Goal: Task Accomplishment & Management: Complete application form

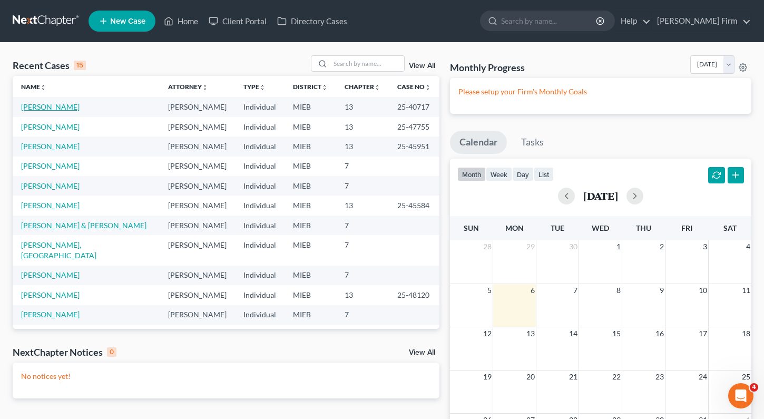
click at [32, 106] on link "[PERSON_NAME]" at bounding box center [50, 106] width 59 height 9
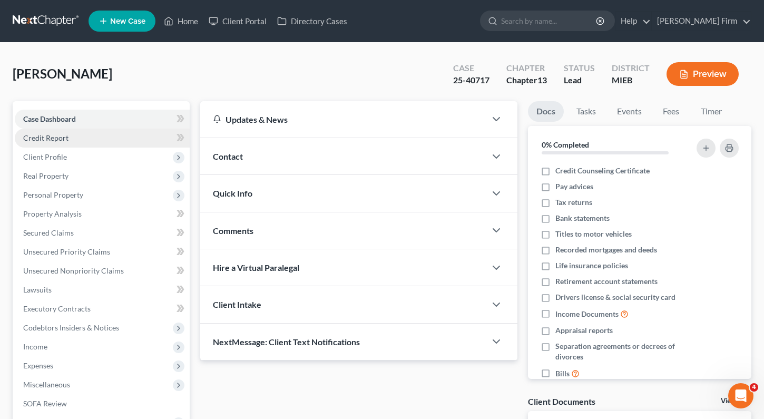
click at [34, 144] on link "Credit Report" at bounding box center [102, 138] width 175 height 19
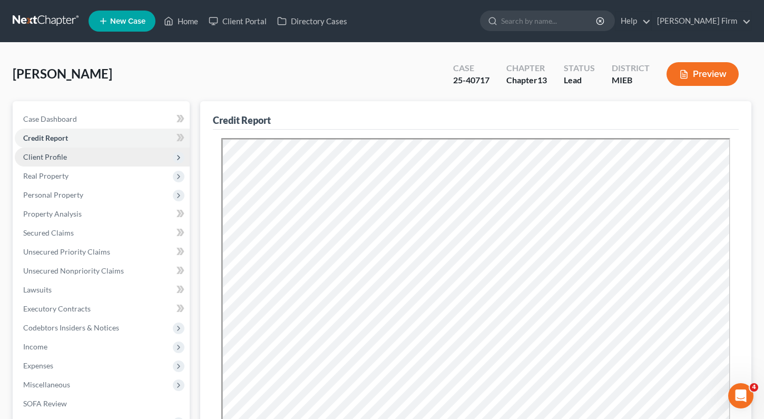
click at [36, 154] on span "Client Profile" at bounding box center [45, 156] width 44 height 9
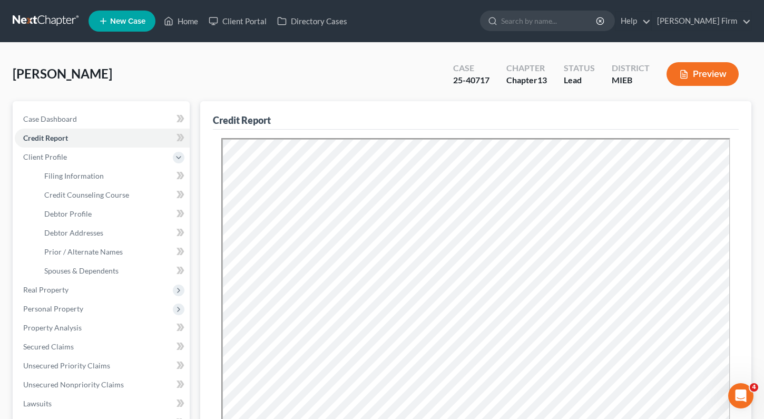
click at [44, 186] on li "Credit Counseling Course" at bounding box center [113, 195] width 154 height 19
click at [58, 182] on link "Filing Information" at bounding box center [113, 176] width 154 height 19
select select "1"
select select "0"
select select "3"
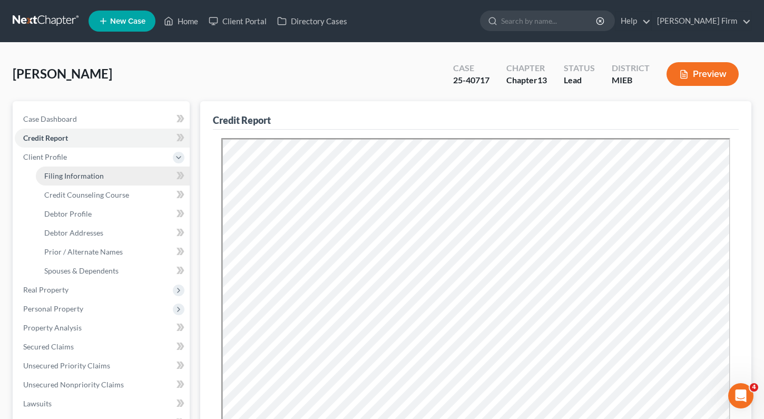
select select "0"
select select "23"
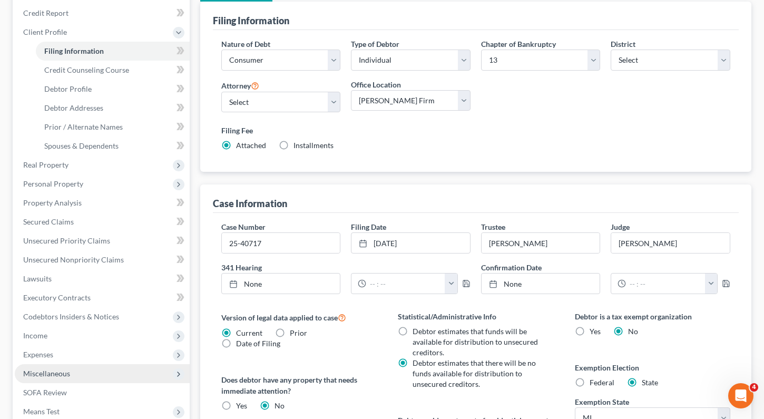
scroll to position [158, 0]
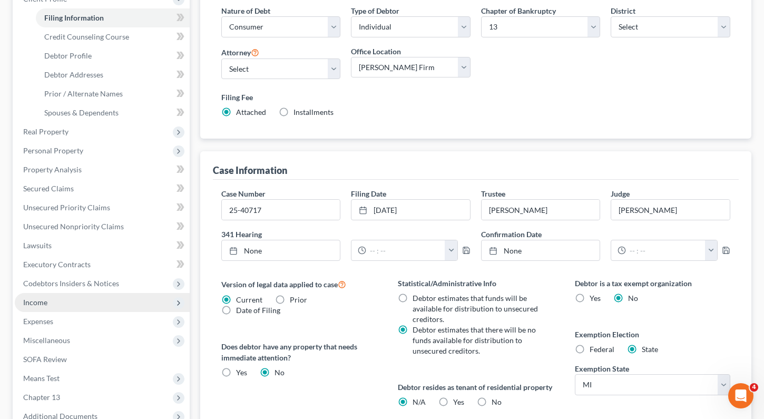
click at [82, 302] on span "Income" at bounding box center [102, 302] width 175 height 19
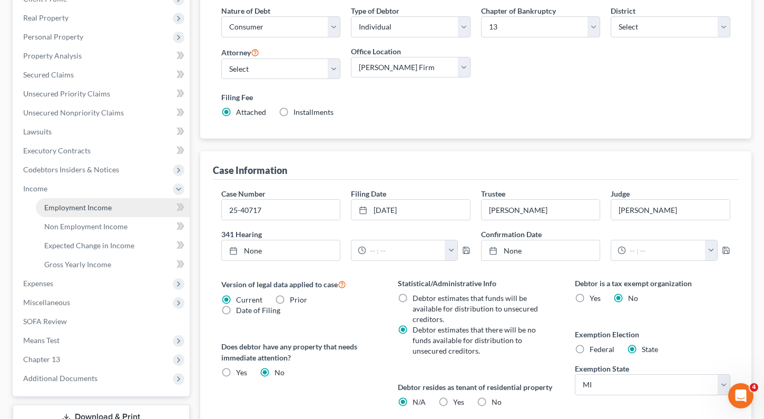
click at [90, 206] on span "Employment Income" at bounding box center [77, 207] width 67 height 9
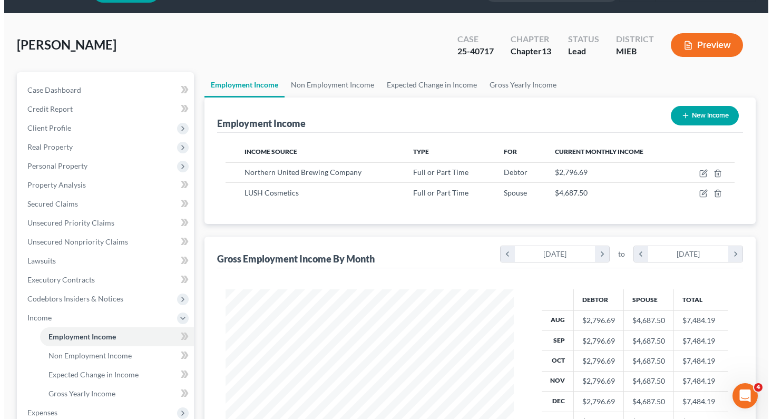
scroll to position [53, 0]
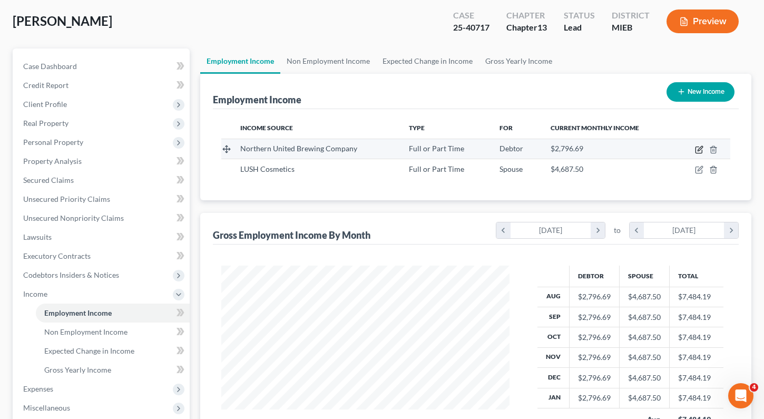
click at [698, 149] on icon "button" at bounding box center [699, 149] width 8 height 8
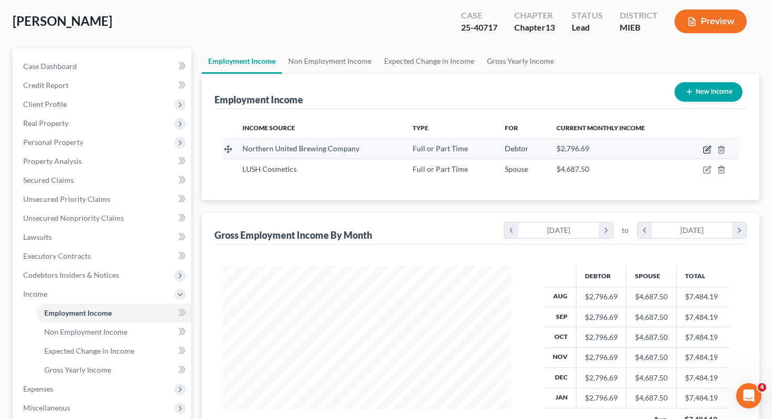
scroll to position [189, 313]
select select "0"
select select "23"
select select "2"
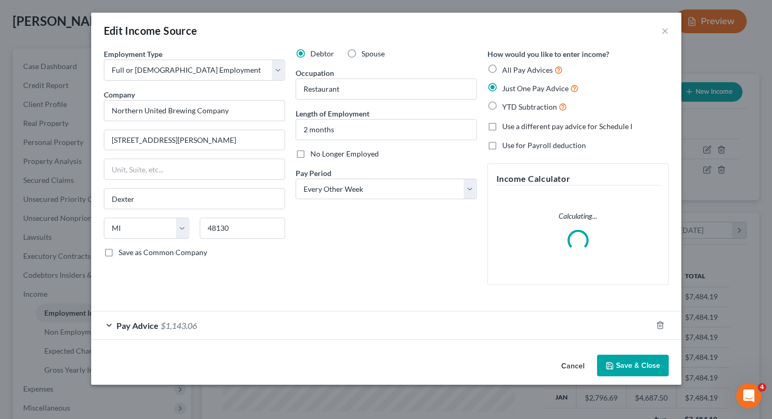
click at [111, 322] on div "Pay Advice $1,143.06" at bounding box center [371, 325] width 561 height 28
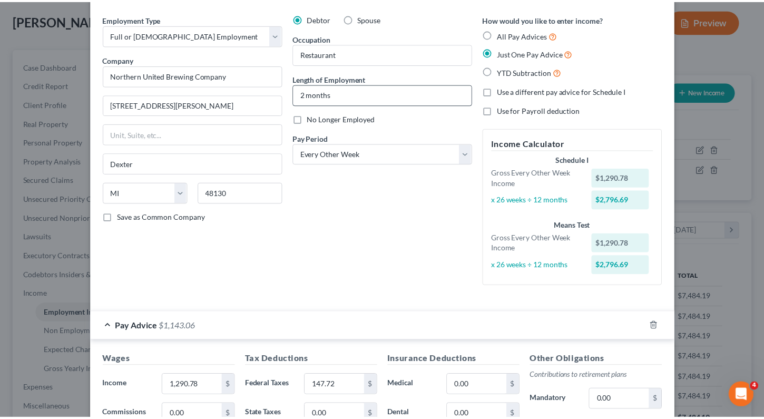
scroll to position [0, 0]
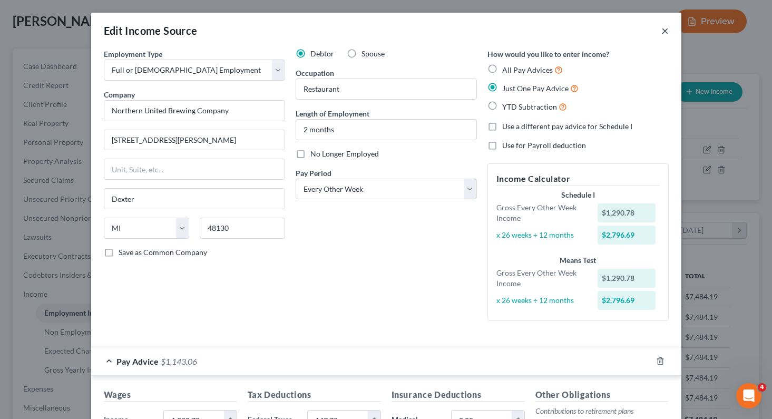
click at [663, 33] on button "×" at bounding box center [664, 30] width 7 height 13
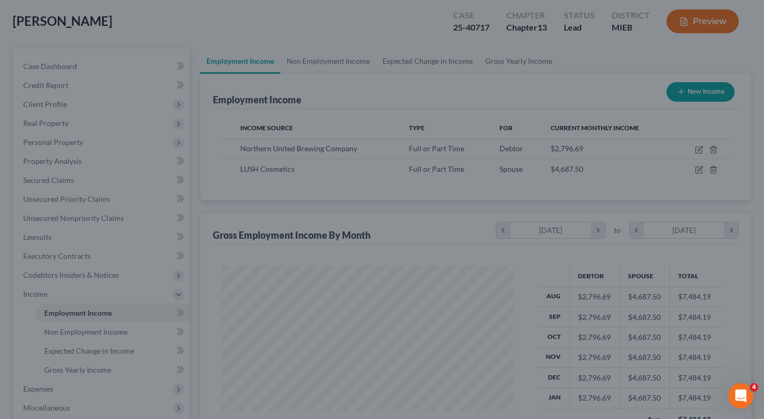
scroll to position [526876, 526756]
